Goal: Navigation & Orientation: Find specific page/section

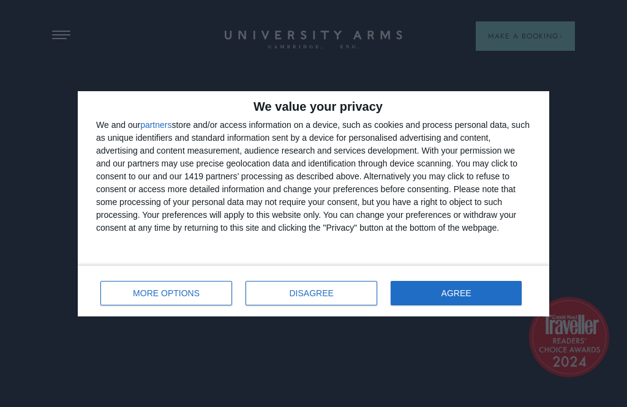
click at [322, 287] on button "DISAGREE" at bounding box center [312, 293] width 132 height 25
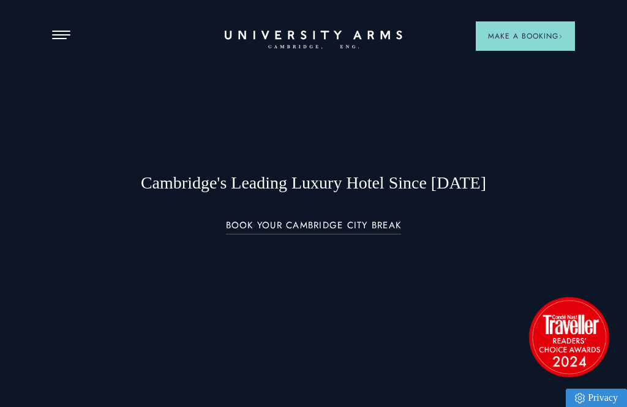
click at [64, 32] on button "Open Menu" at bounding box center [61, 36] width 18 height 10
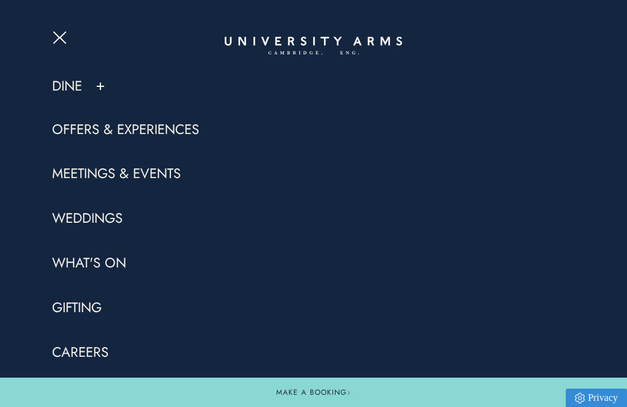
scroll to position [26, 0]
click at [97, 308] on link "Gifting" at bounding box center [77, 309] width 50 height 18
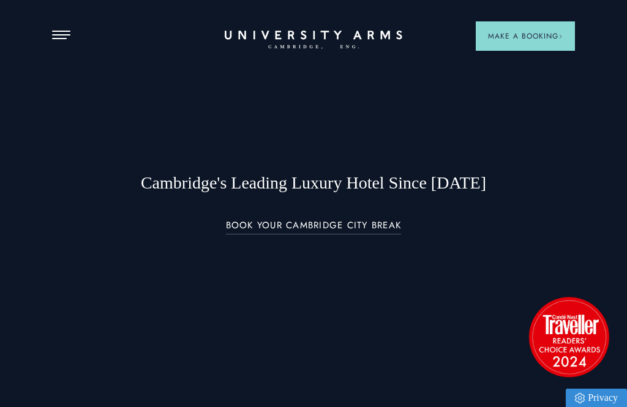
click at [64, 34] on span "Open Menu" at bounding box center [65, 34] width 9 height 1
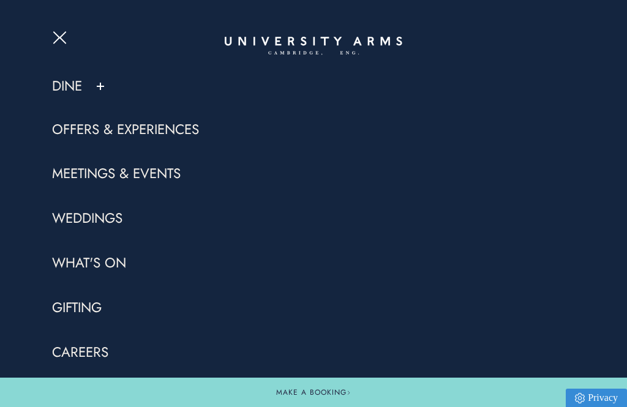
scroll to position [26, 0]
click at [72, 132] on link "Offers & Experiences" at bounding box center [125, 130] width 147 height 18
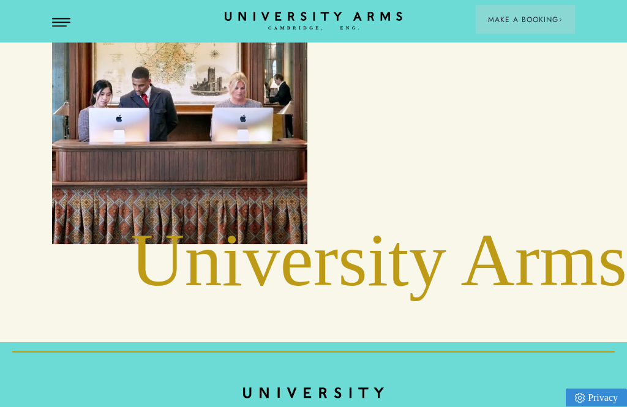
scroll to position [2082, 0]
click at [61, 23] on span "Open Menu" at bounding box center [56, 22] width 9 height 1
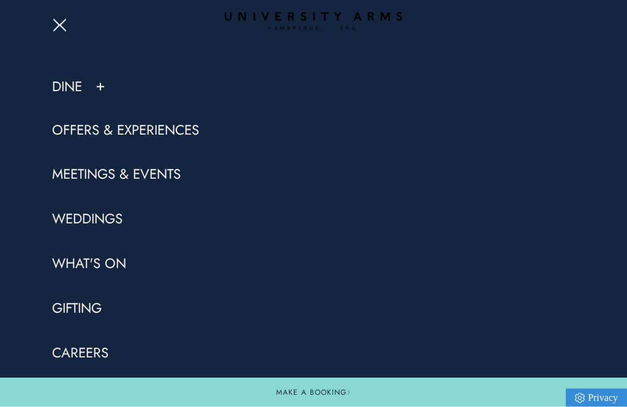
scroll to position [2138, 0]
click at [73, 137] on link "Offers & Experiences" at bounding box center [125, 130] width 147 height 18
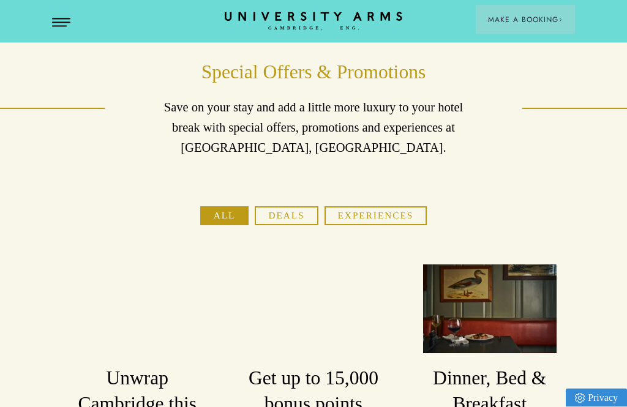
scroll to position [0, 0]
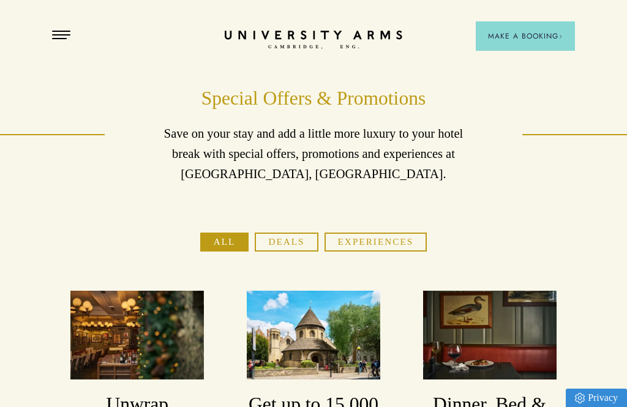
click at [66, 33] on button "Open Menu" at bounding box center [61, 36] width 18 height 10
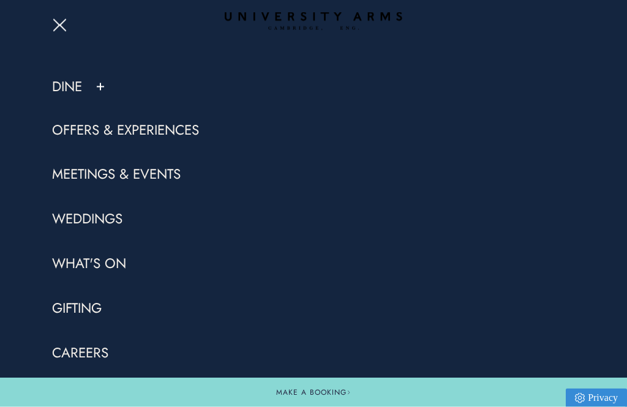
scroll to position [89, 0]
click at [56, 26] on button "Open Menu" at bounding box center [61, 23] width 18 height 10
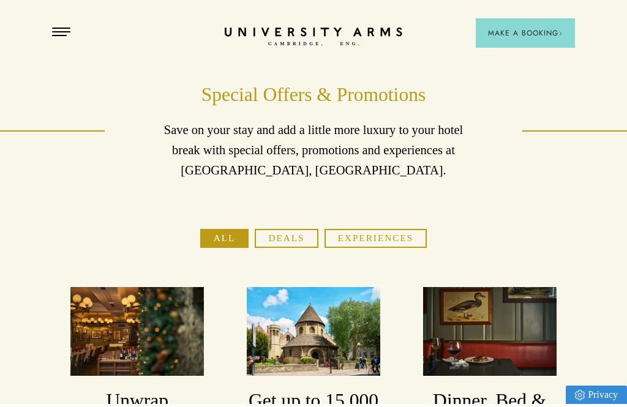
scroll to position [0, 0]
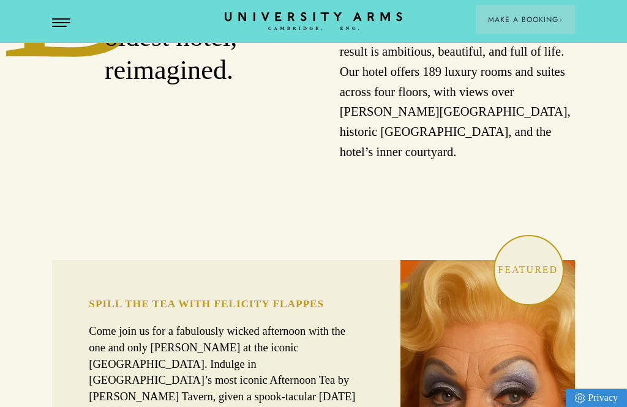
scroll to position [574, 0]
